Goal: Find specific page/section: Find specific page/section

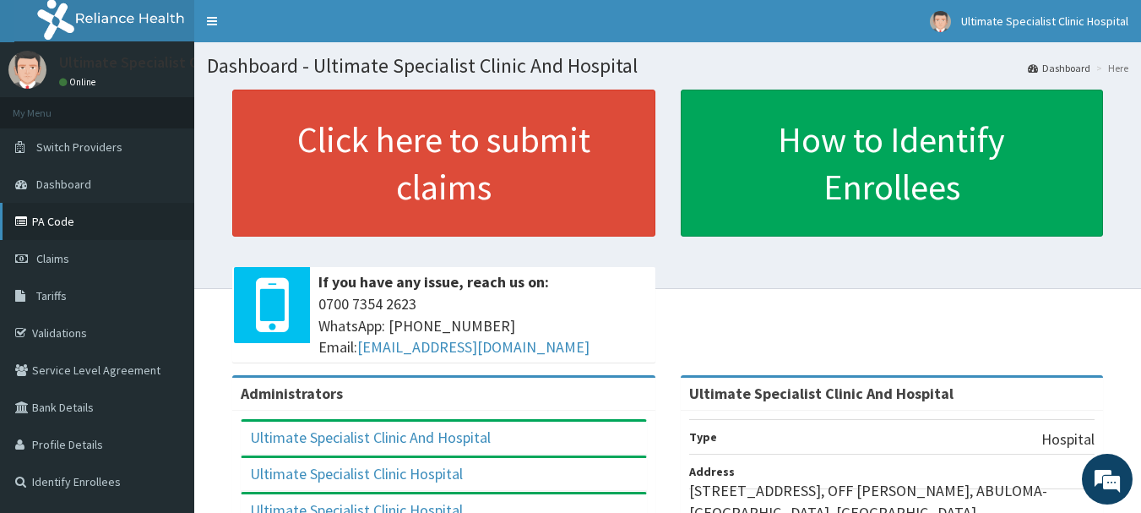
click at [106, 218] on link "PA Code" at bounding box center [97, 221] width 194 height 37
click at [93, 227] on link "PA Code" at bounding box center [97, 221] width 194 height 37
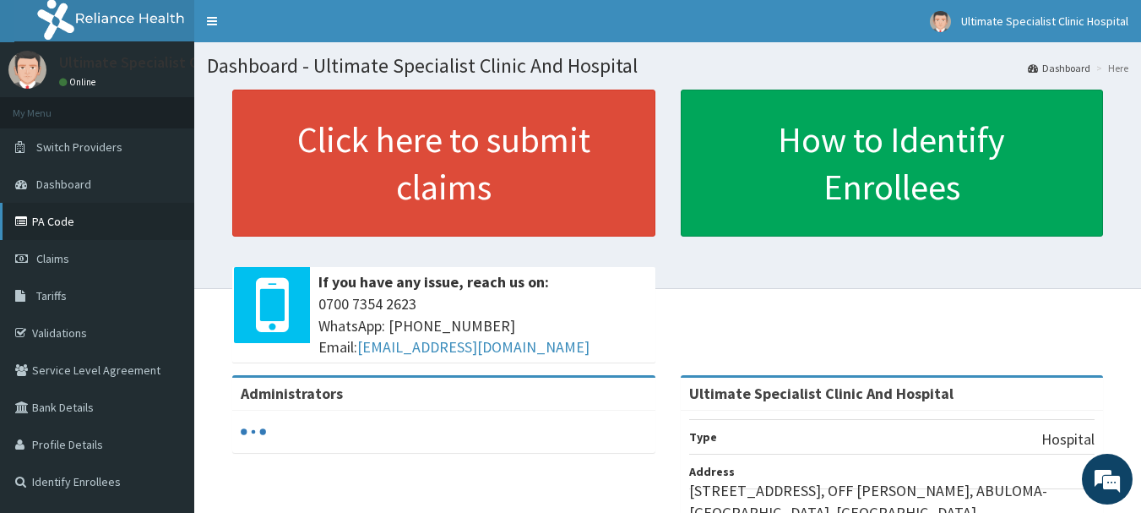
click at [55, 215] on link "PA Code" at bounding box center [97, 221] width 194 height 37
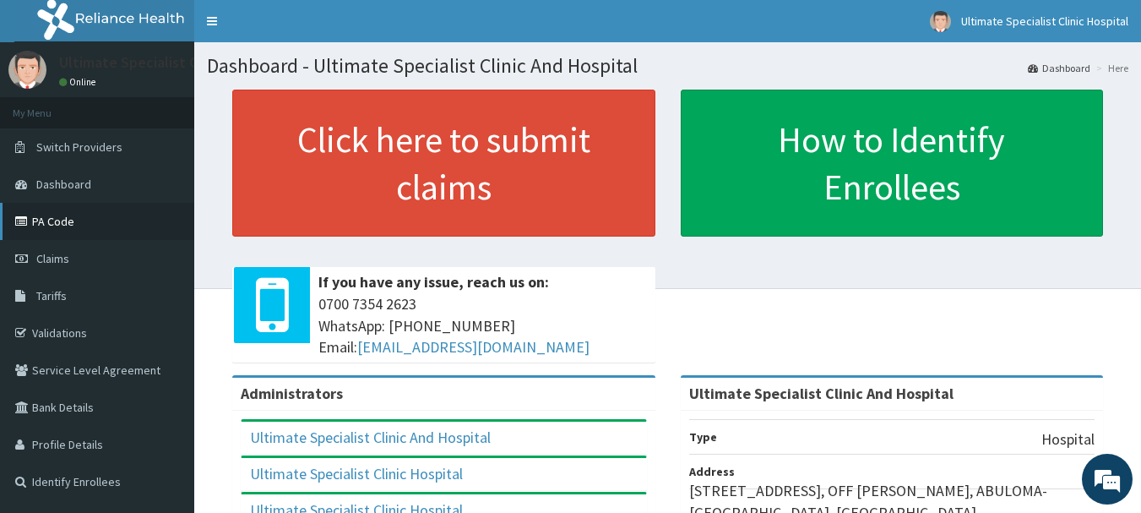
click at [86, 223] on link "PA Code" at bounding box center [97, 221] width 194 height 37
